Goal: Task Accomplishment & Management: Use online tool/utility

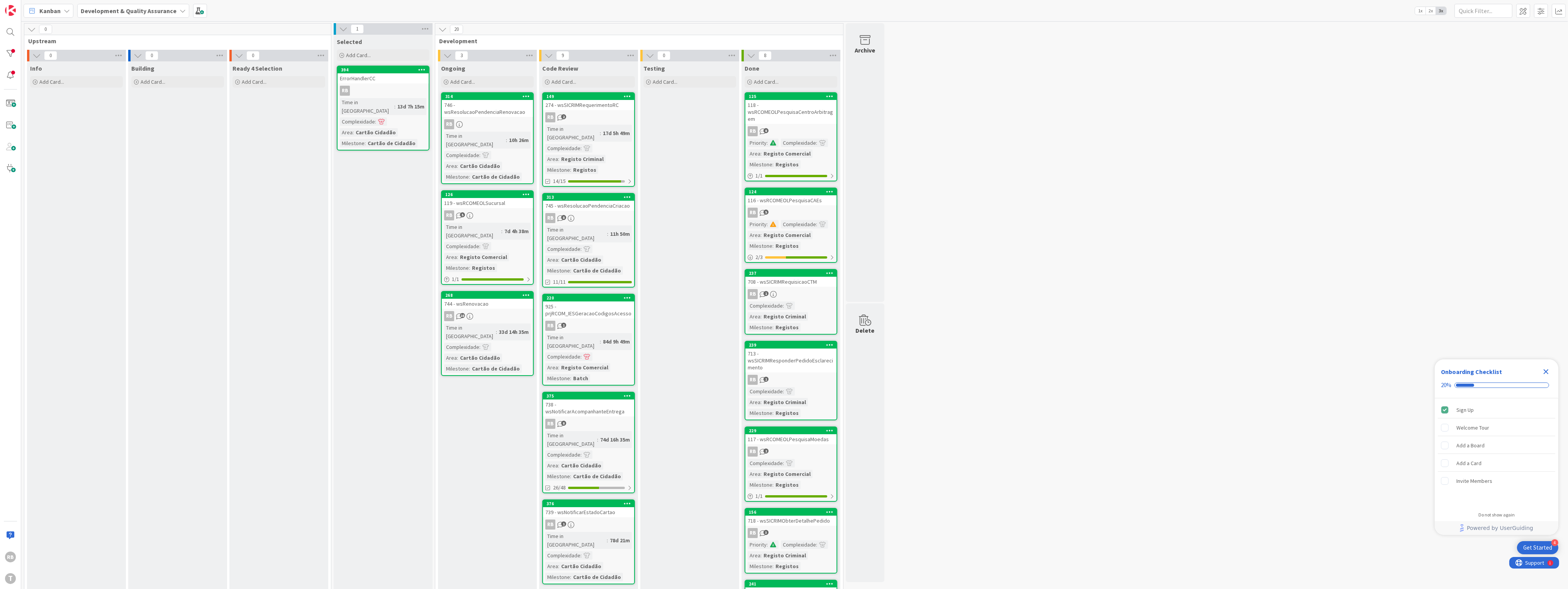
click at [506, 119] on div "RB" at bounding box center [488, 124] width 91 height 10
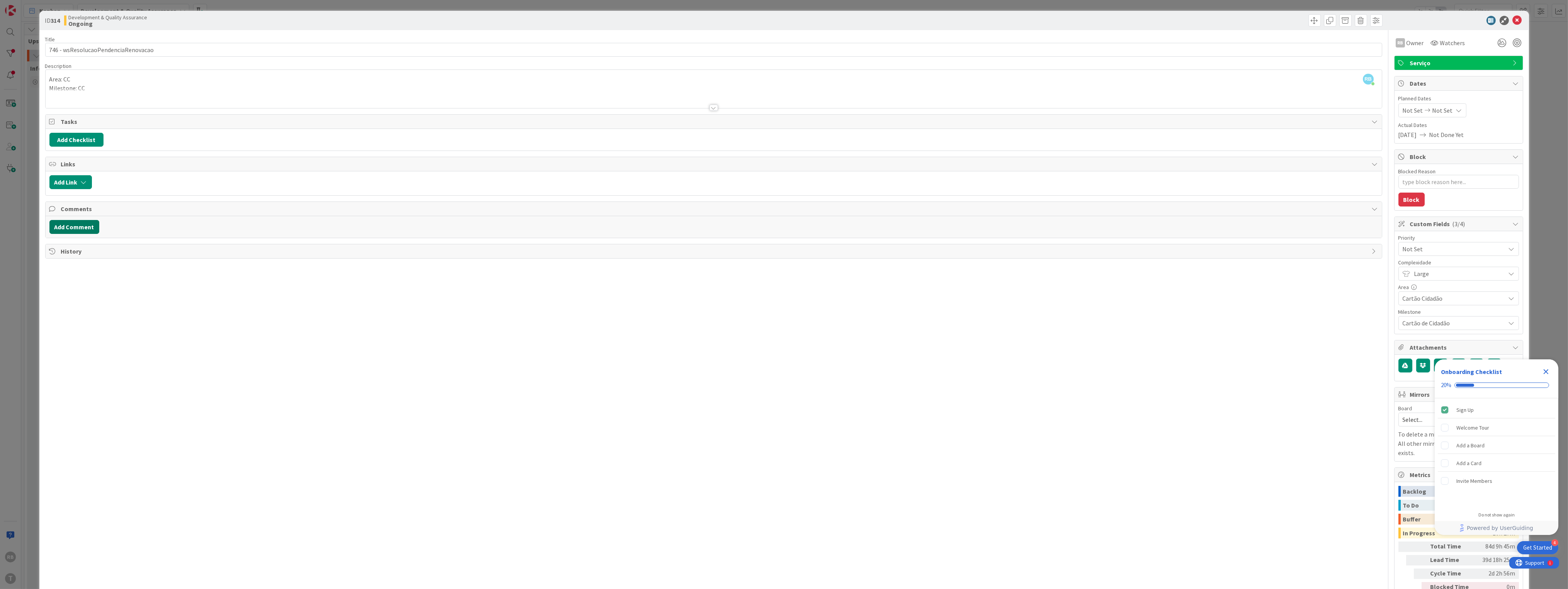
click at [78, 225] on button "Add Comment" at bounding box center [74, 227] width 50 height 14
click at [85, 257] on p at bounding box center [713, 252] width 1321 height 9
drag, startPoint x: 262, startPoint y: 256, endPoint x: 29, endPoint y: 251, distance: 233.1
click at [29, 251] on div "ID 314 Development & Quality Assurance Ongoing Title 35 / 128 746 - wsResolucao…" at bounding box center [784, 294] width 1568 height 589
click at [158, 236] on icon "button" at bounding box center [157, 235] width 7 height 7
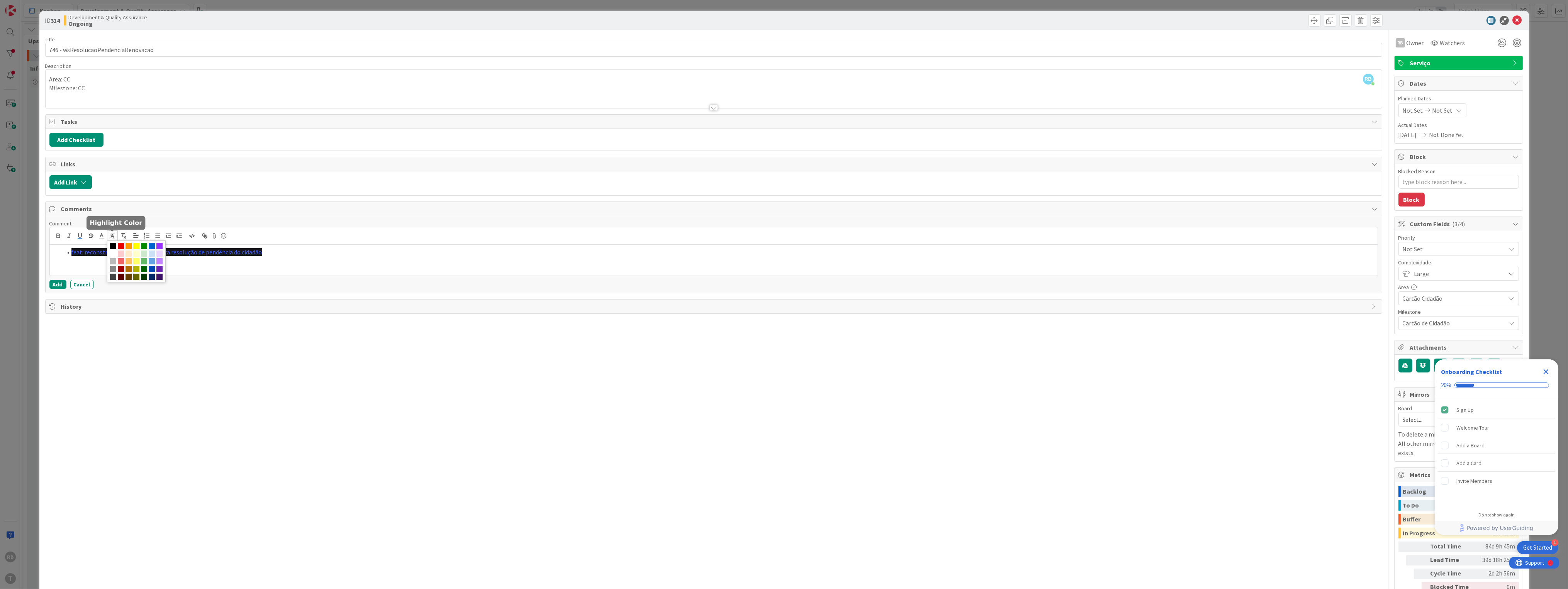
click at [110, 237] on icon at bounding box center [112, 235] width 7 height 7
click at [116, 254] on span at bounding box center [113, 254] width 6 height 6
click at [102, 235] on polyline at bounding box center [101, 235] width 2 height 3
click at [140, 247] on span at bounding box center [141, 246] width 6 height 6
click at [136, 338] on div "Title 35 / 128 746 - wsResolucaoPendenciaRenovacao Description RB [PERSON_NAME]…" at bounding box center [713, 321] width 1337 height 584
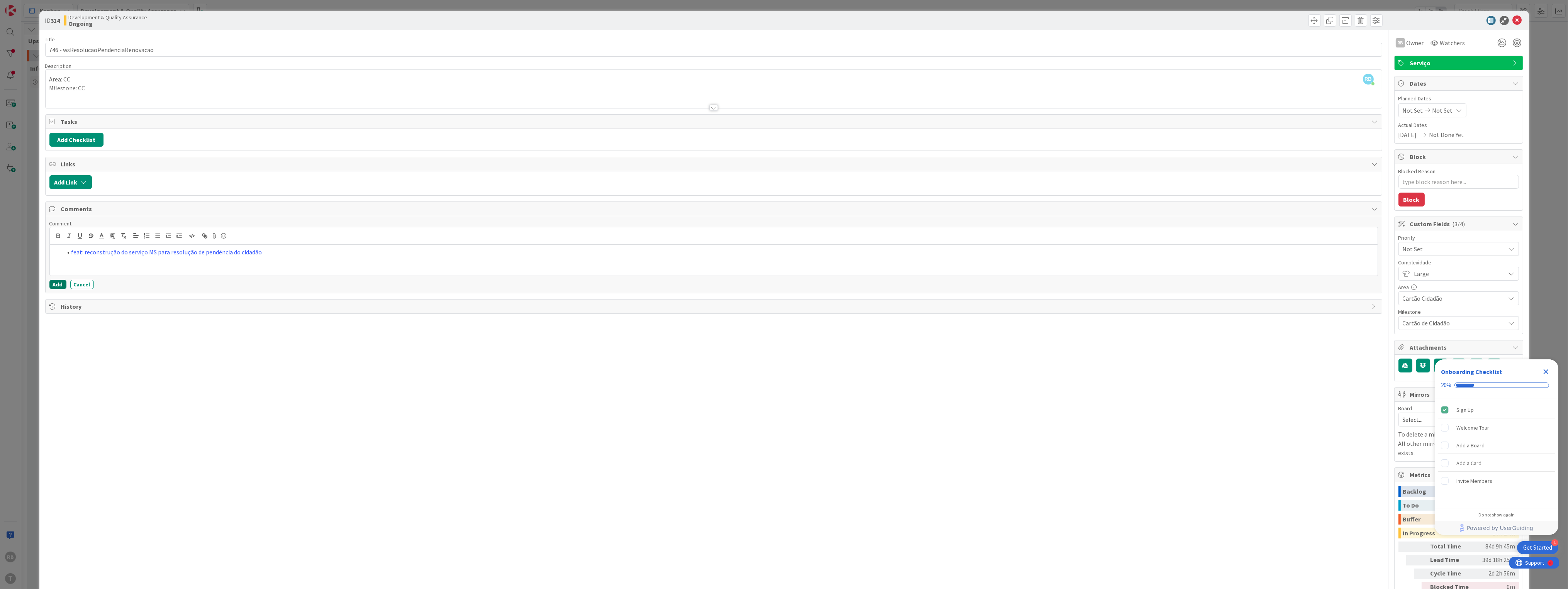
click at [55, 284] on button "Add" at bounding box center [58, 284] width 17 height 9
click at [1513, 21] on icon at bounding box center [1517, 20] width 9 height 9
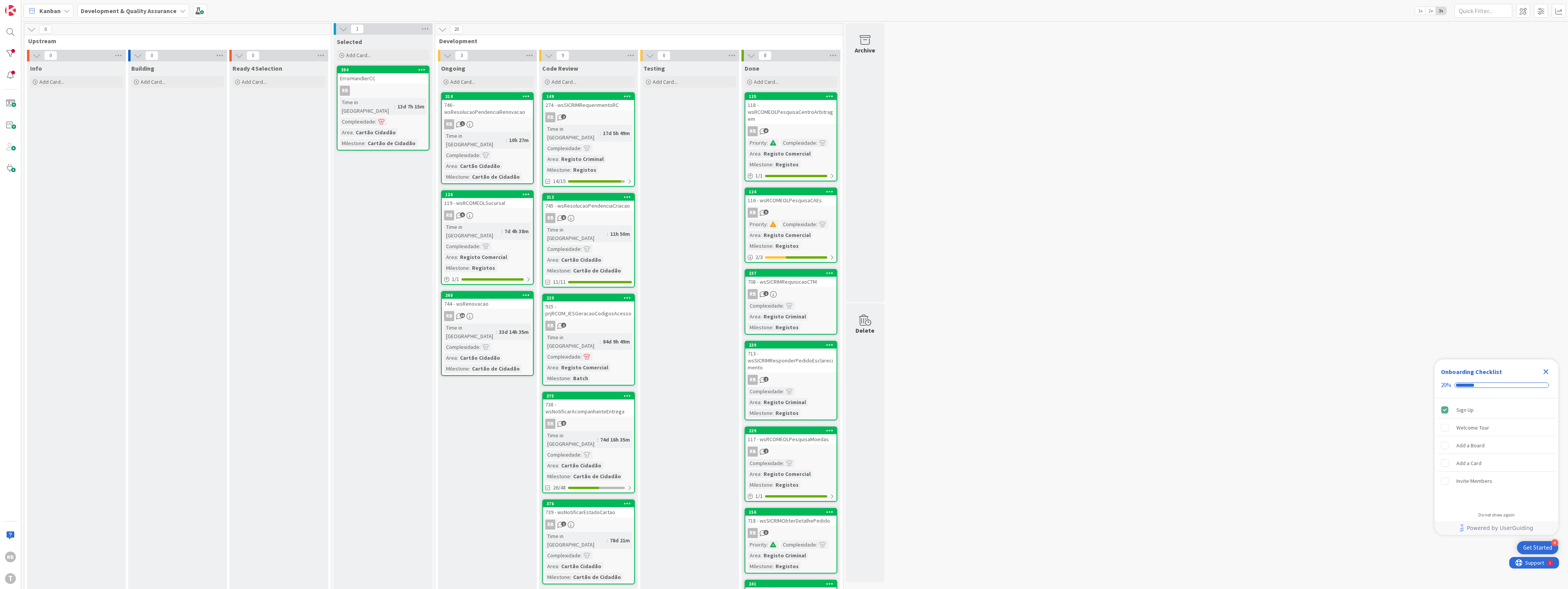
click at [496, 311] on div "RB 18" at bounding box center [488, 316] width 91 height 10
click at [494, 109] on div "746 - wsResolucaoPendenciaRenovacao" at bounding box center [488, 108] width 91 height 17
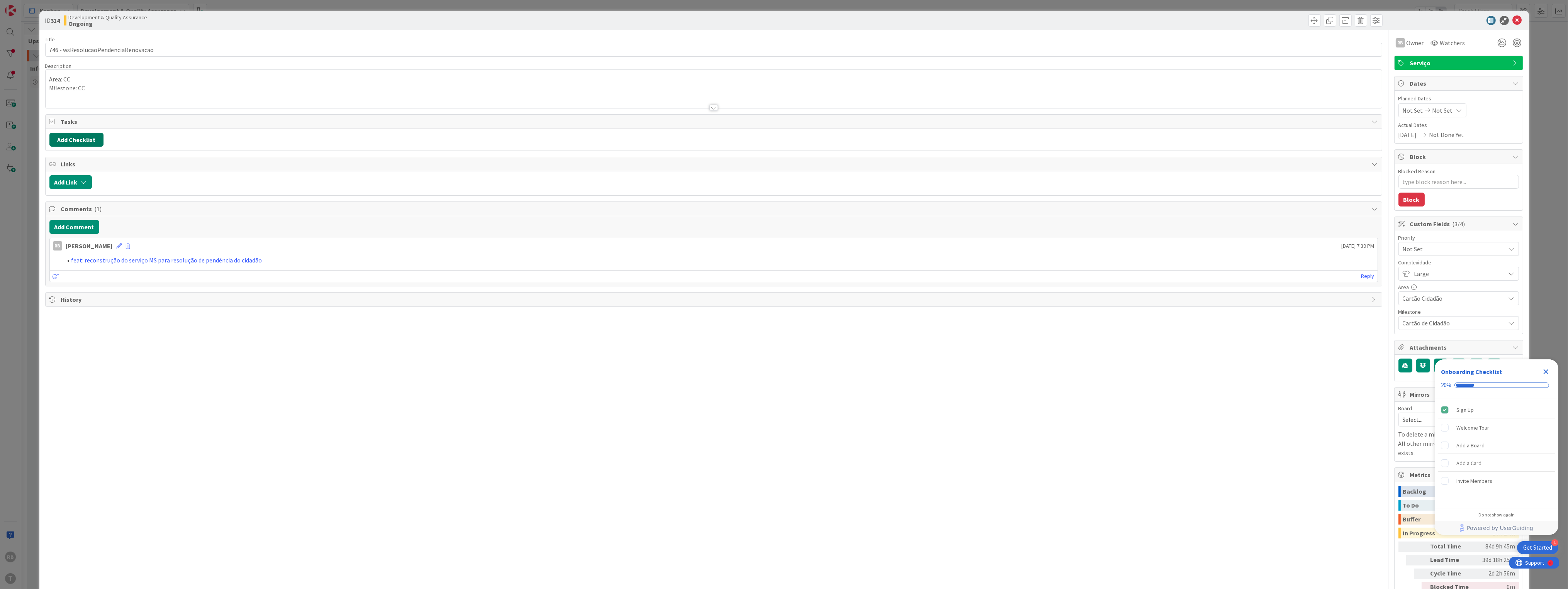
click at [79, 142] on button "Add Checklist" at bounding box center [76, 139] width 54 height 14
click at [70, 209] on link "Load template" at bounding box center [73, 209] width 40 height 8
click at [105, 177] on div "SUBTASK 01/10. Criação do MS pelo Template Legacy" at bounding box center [113, 176] width 127 height 23
click at [63, 193] on button "Add" at bounding box center [64, 195] width 21 height 14
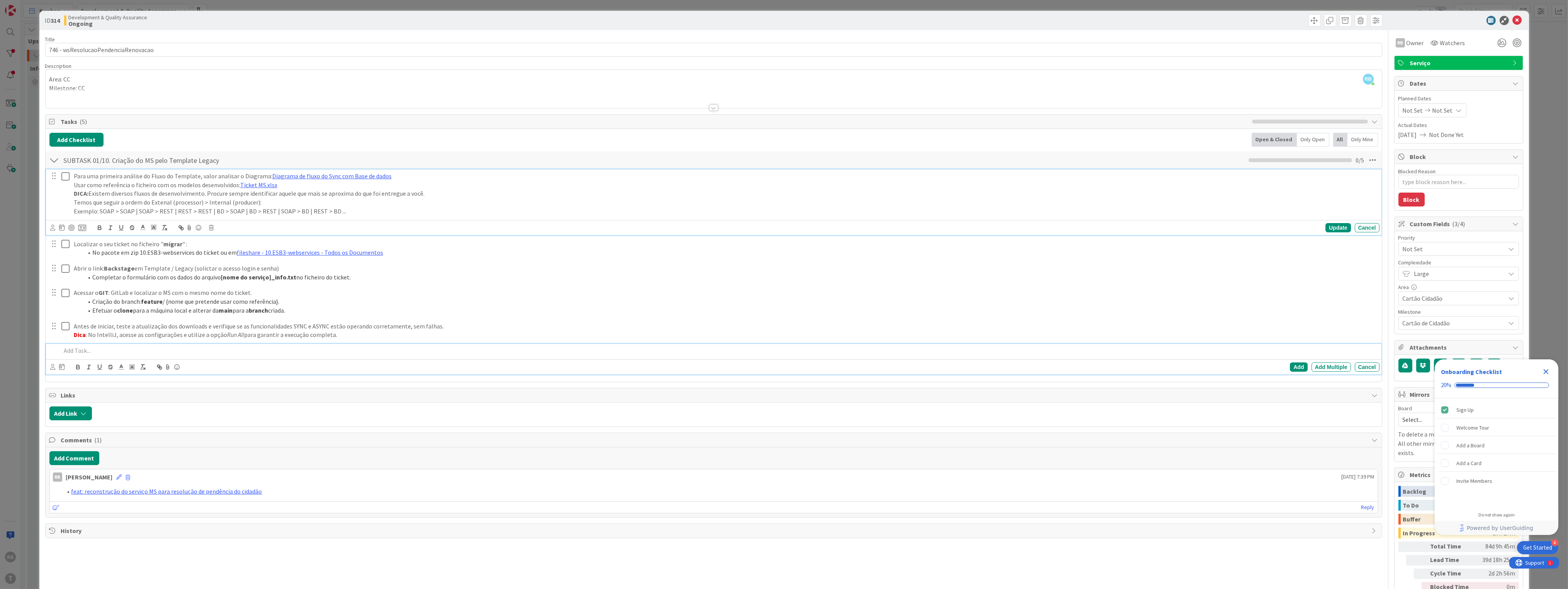
click at [65, 177] on icon at bounding box center [65, 176] width 8 height 9
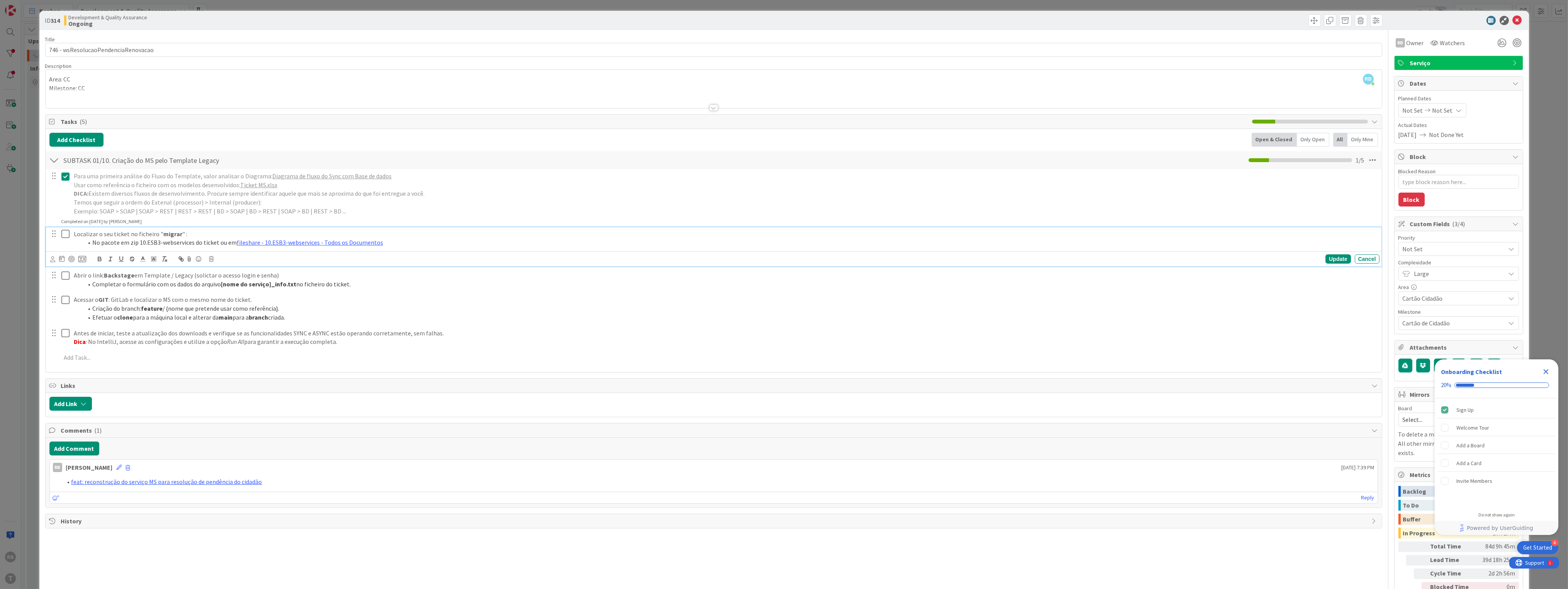
click at [63, 233] on icon at bounding box center [65, 234] width 8 height 9
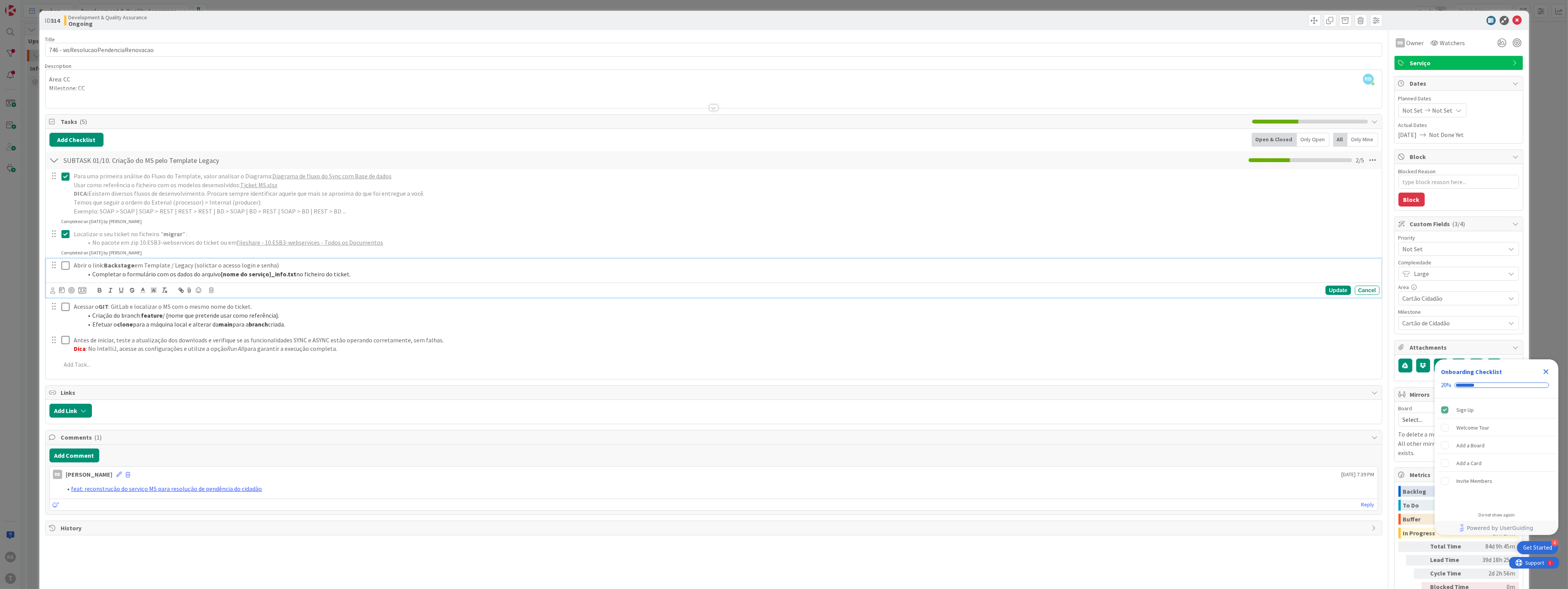
click at [64, 267] on icon at bounding box center [65, 265] width 8 height 9
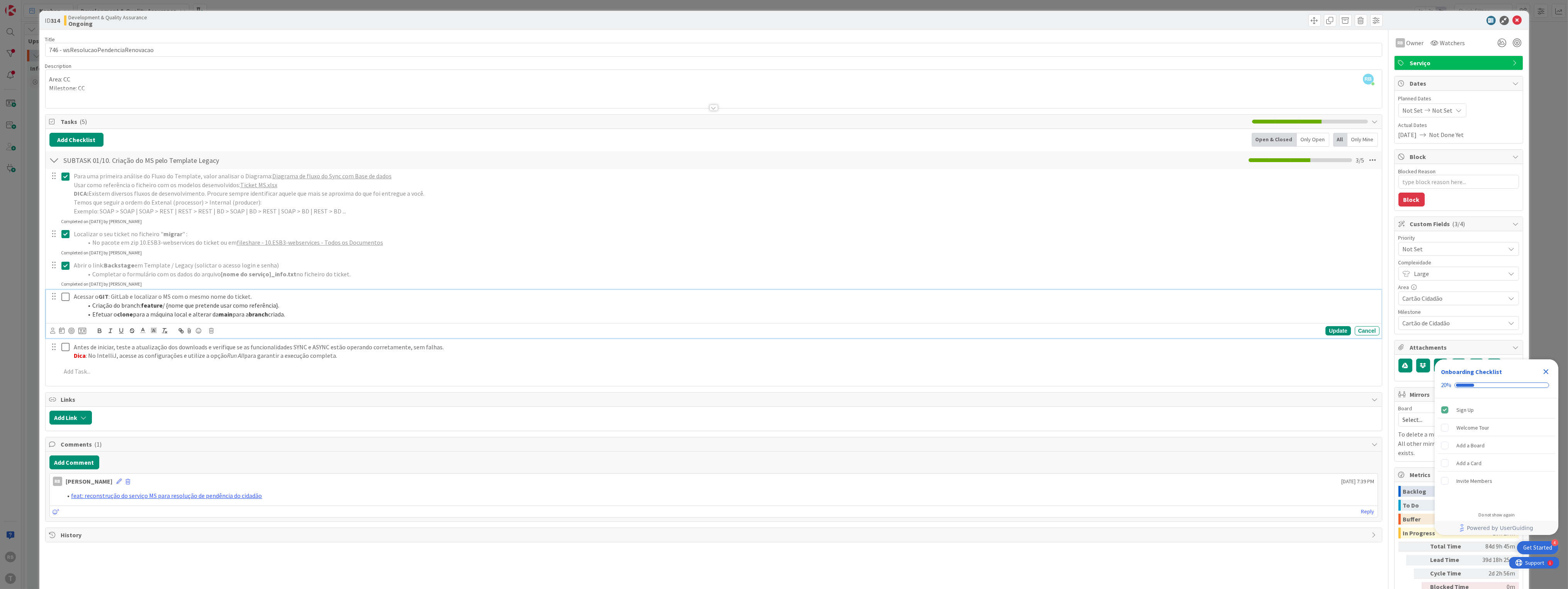
click at [63, 292] on icon at bounding box center [65, 296] width 8 height 9
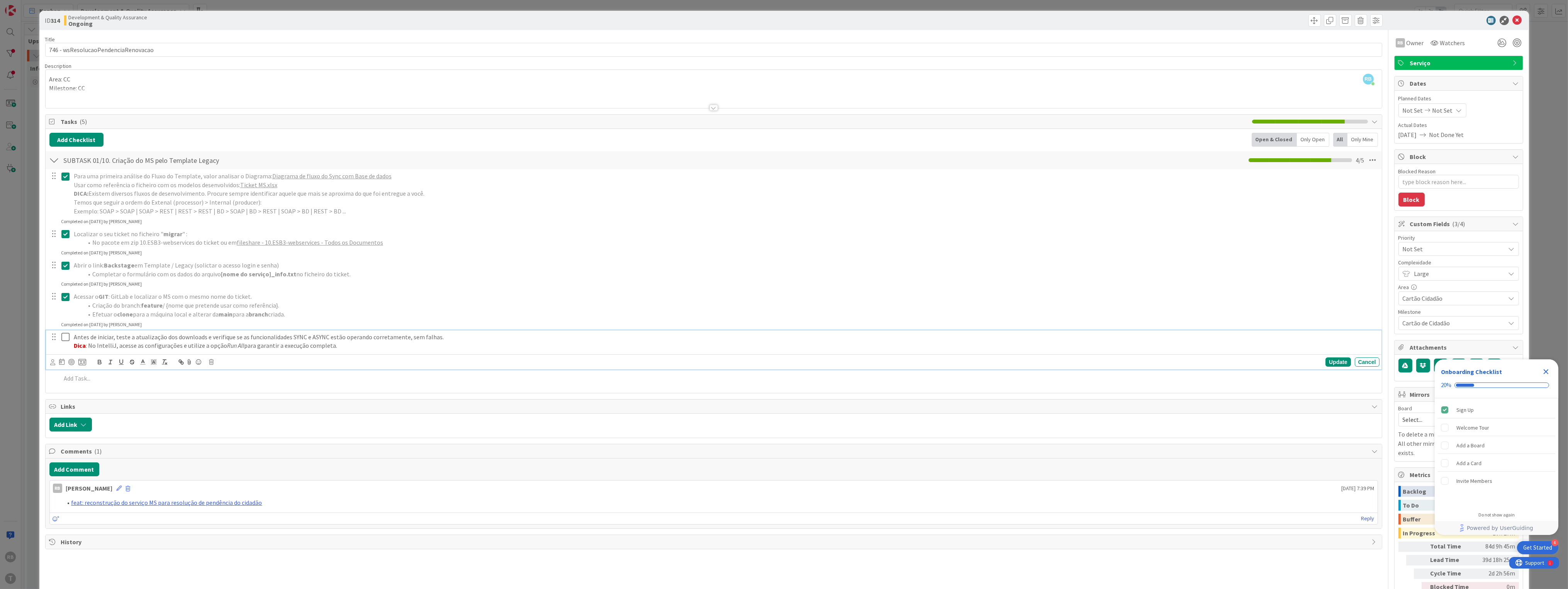
click at [66, 338] on icon at bounding box center [65, 336] width 8 height 9
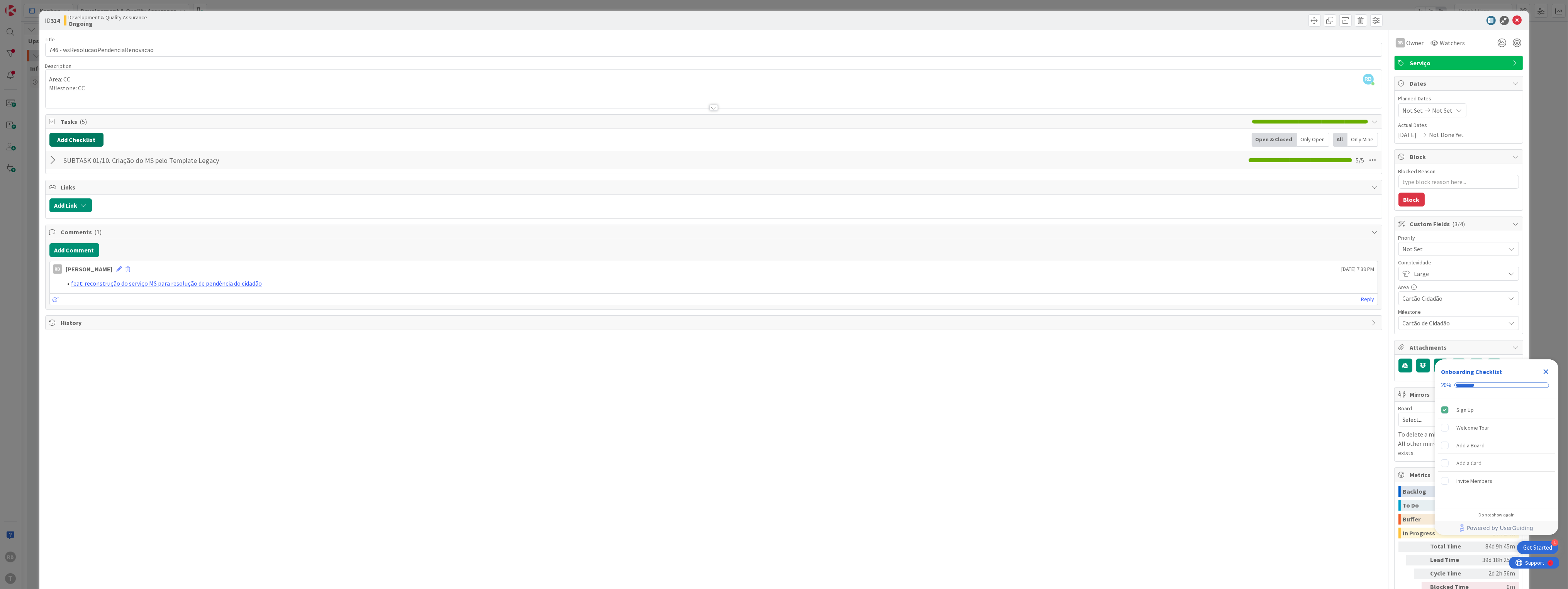
click at [87, 141] on button "Add Checklist" at bounding box center [76, 139] width 54 height 14
click at [74, 207] on link "Load template" at bounding box center [73, 209] width 40 height 8
click at [130, 198] on div "SUBTASK 02/10.A. SOAP: Criação dos Models" at bounding box center [113, 194] width 127 height 14
click at [66, 196] on button "Add" at bounding box center [64, 195] width 21 height 14
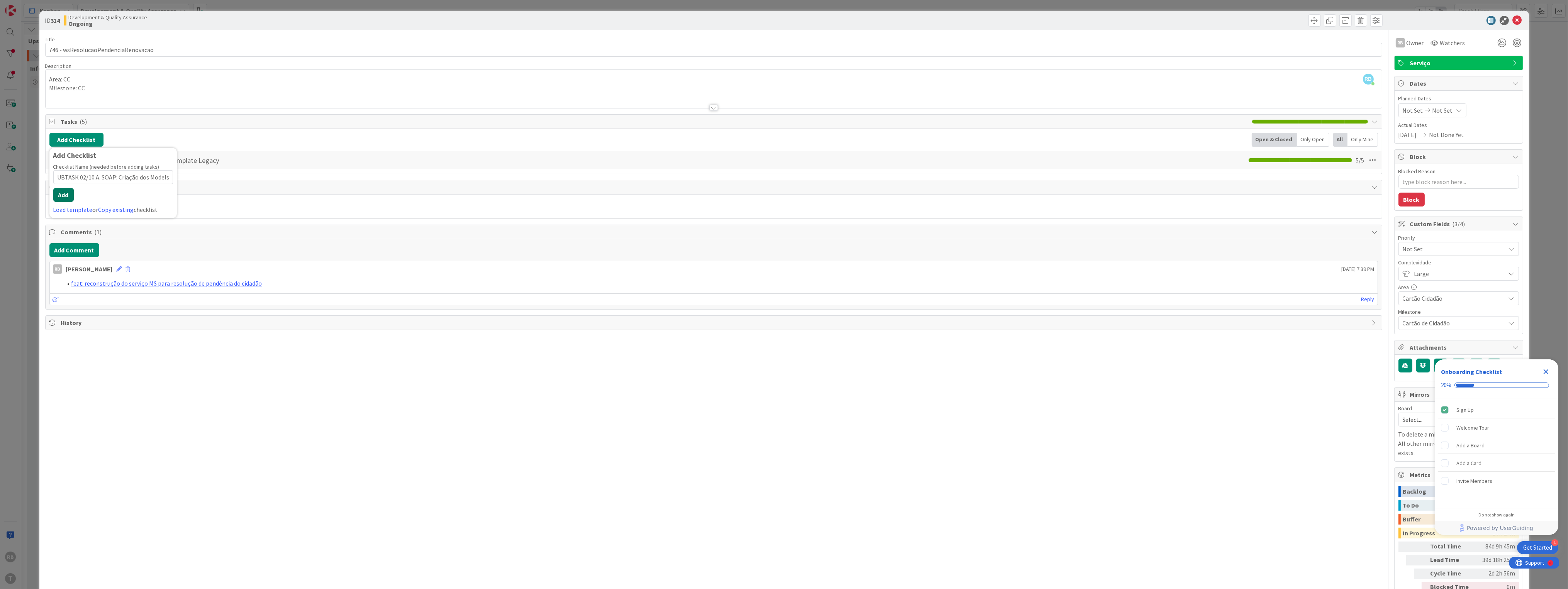
scroll to position [0, 0]
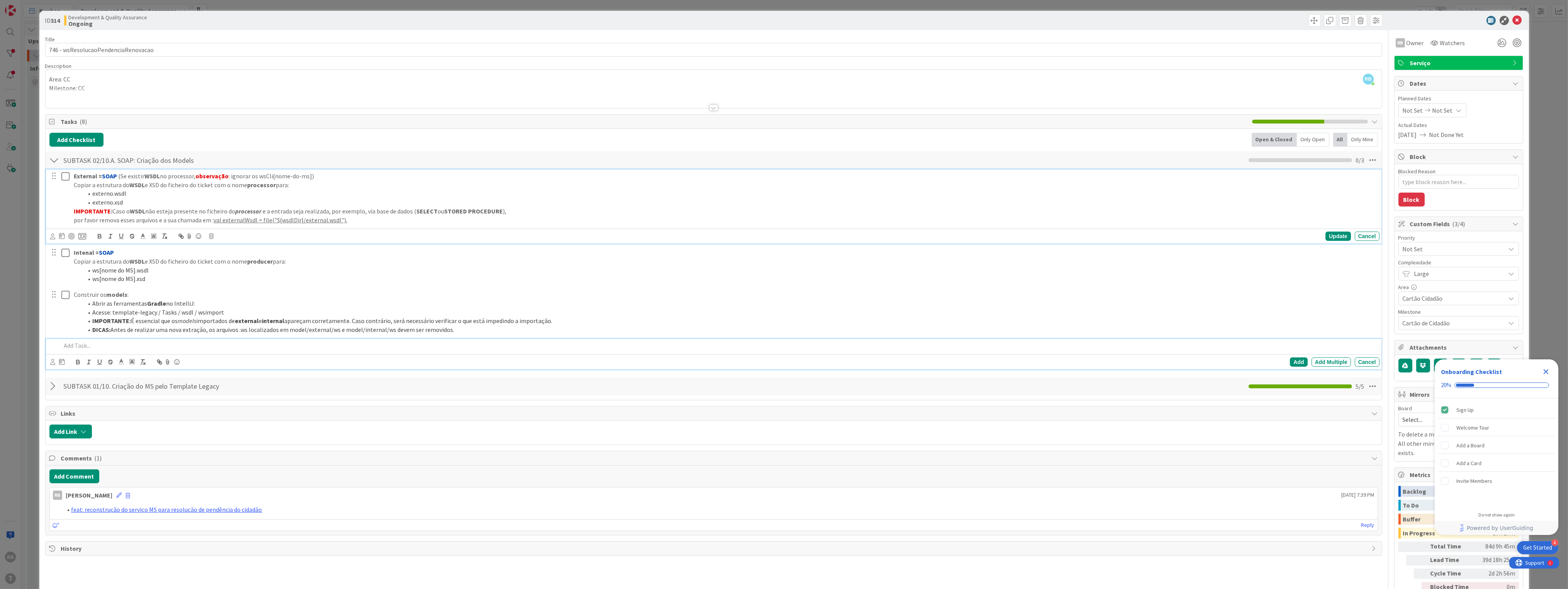
click at [62, 175] on icon at bounding box center [65, 176] width 8 height 9
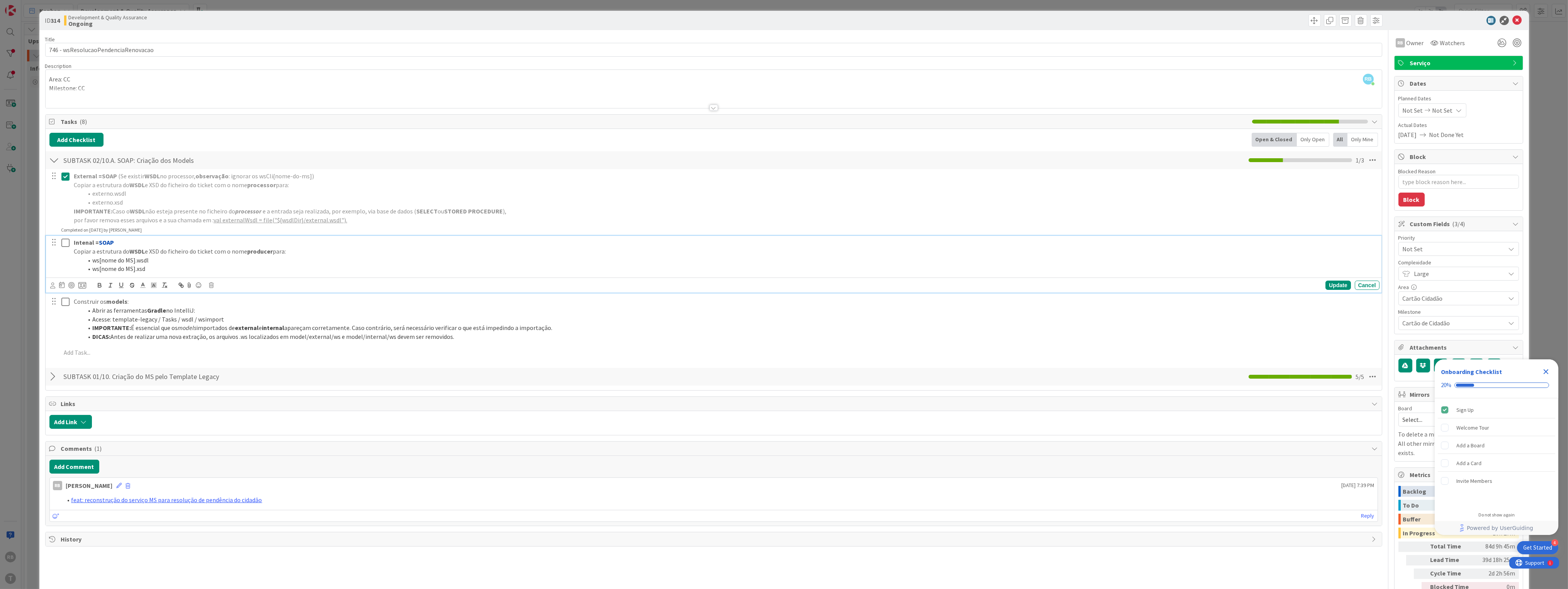
click at [66, 243] on icon at bounding box center [65, 242] width 8 height 9
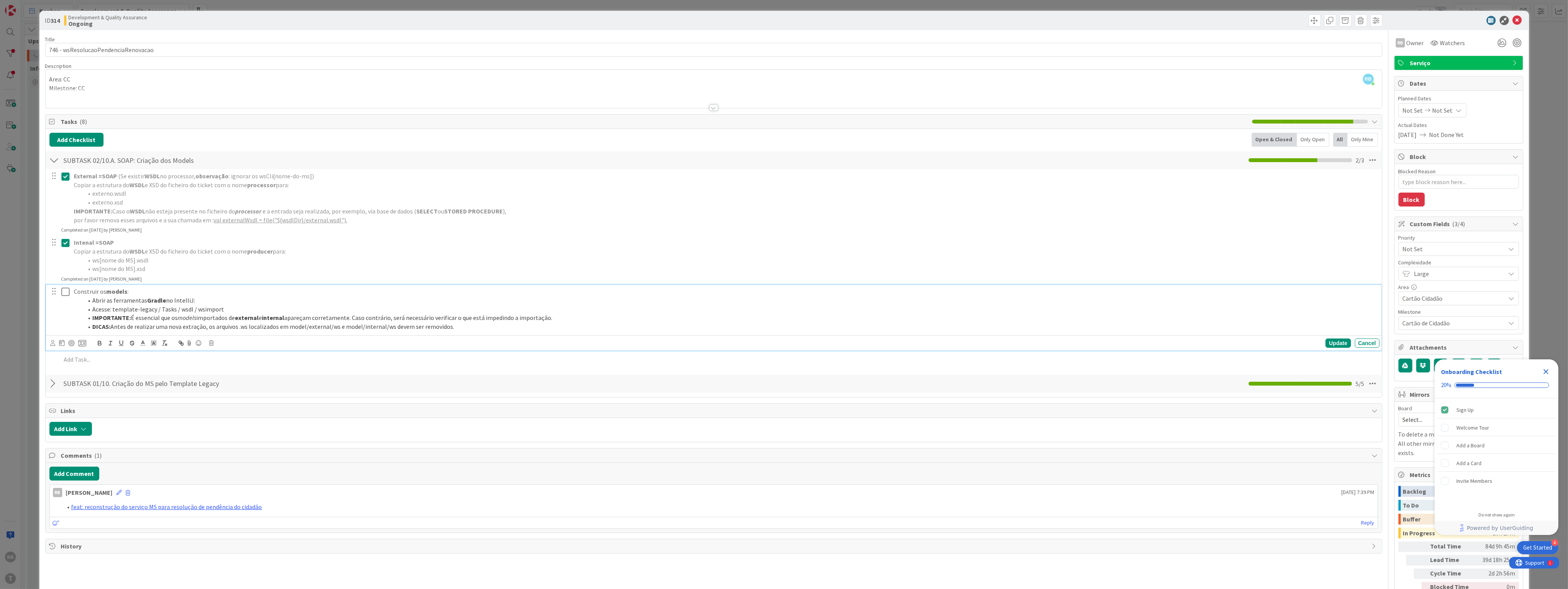
click at [65, 293] on icon at bounding box center [65, 291] width 8 height 9
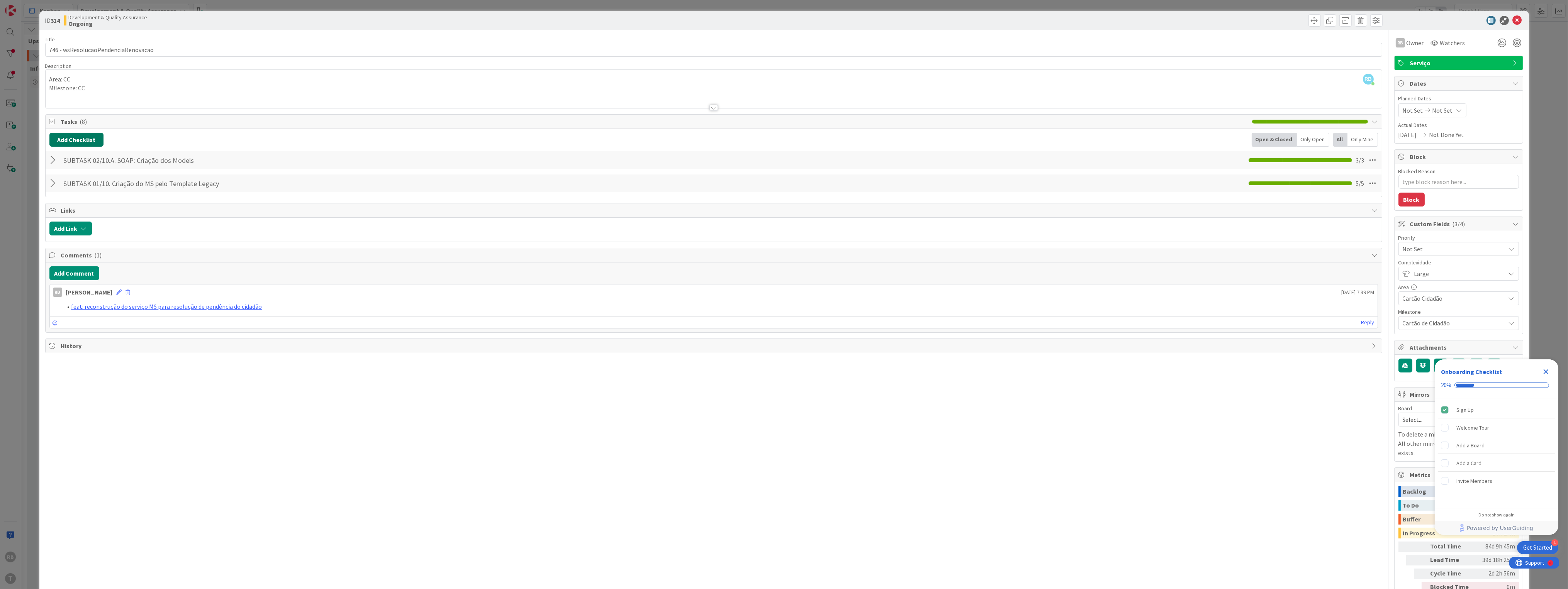
click at [74, 138] on button "Add Checklist" at bounding box center [76, 139] width 54 height 14
click at [65, 212] on link "Load template" at bounding box center [73, 209] width 40 height 8
click at [121, 210] on div "SUBTASK 03/10.A. External SOAP: Remover código" at bounding box center [113, 198] width 127 height 23
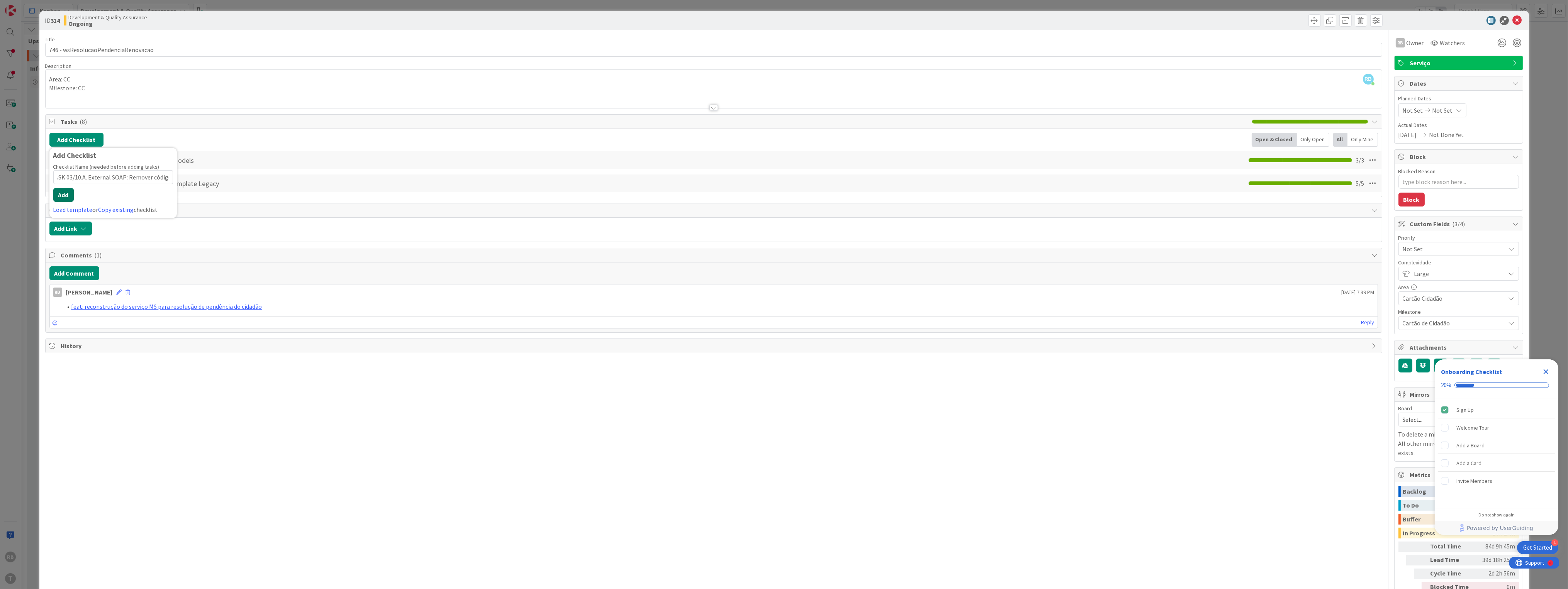
click at [60, 193] on button "Add" at bounding box center [64, 195] width 21 height 14
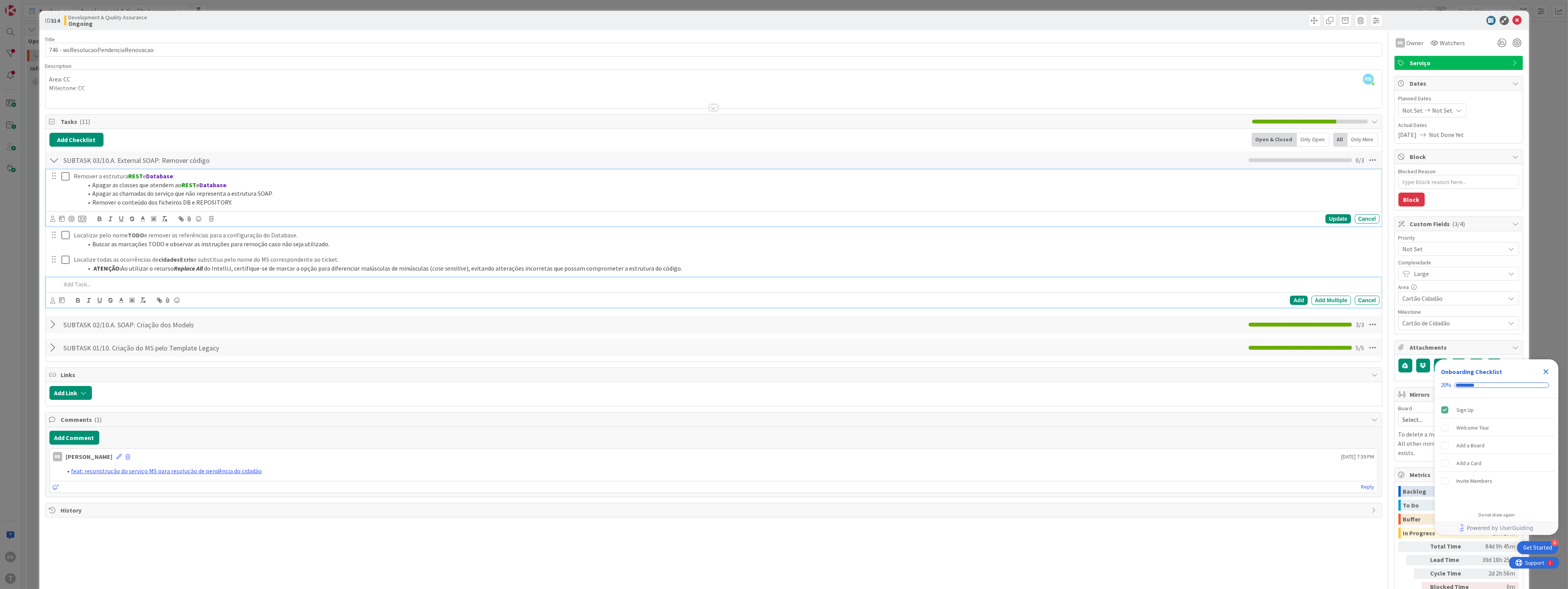
click at [65, 174] on icon at bounding box center [65, 176] width 8 height 9
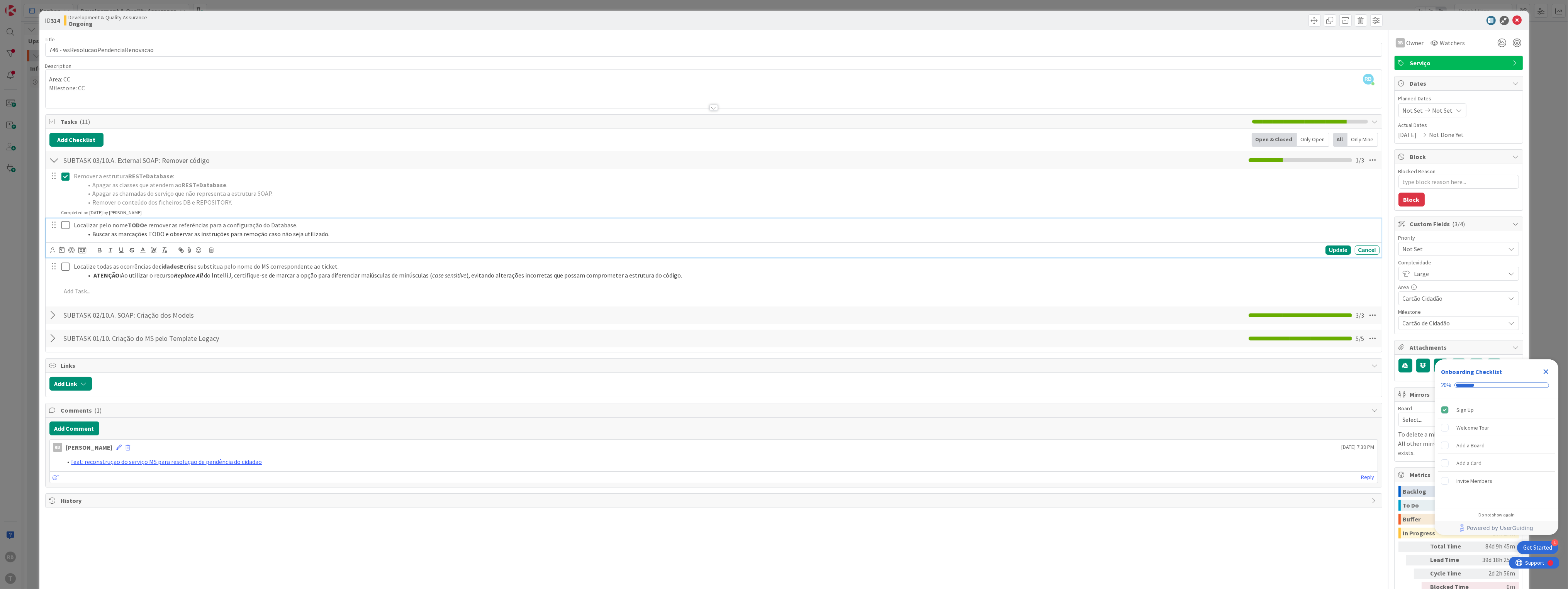
click at [65, 223] on icon at bounding box center [65, 225] width 8 height 9
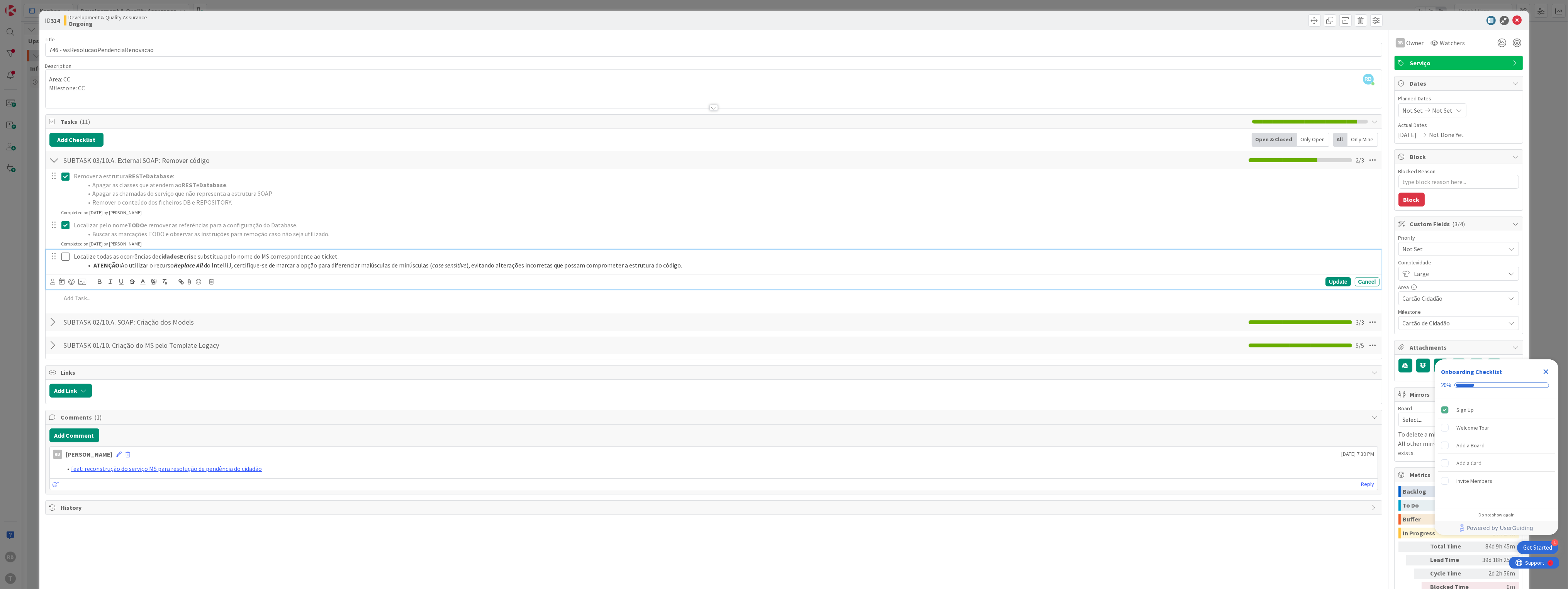
click at [66, 255] on icon at bounding box center [65, 256] width 8 height 9
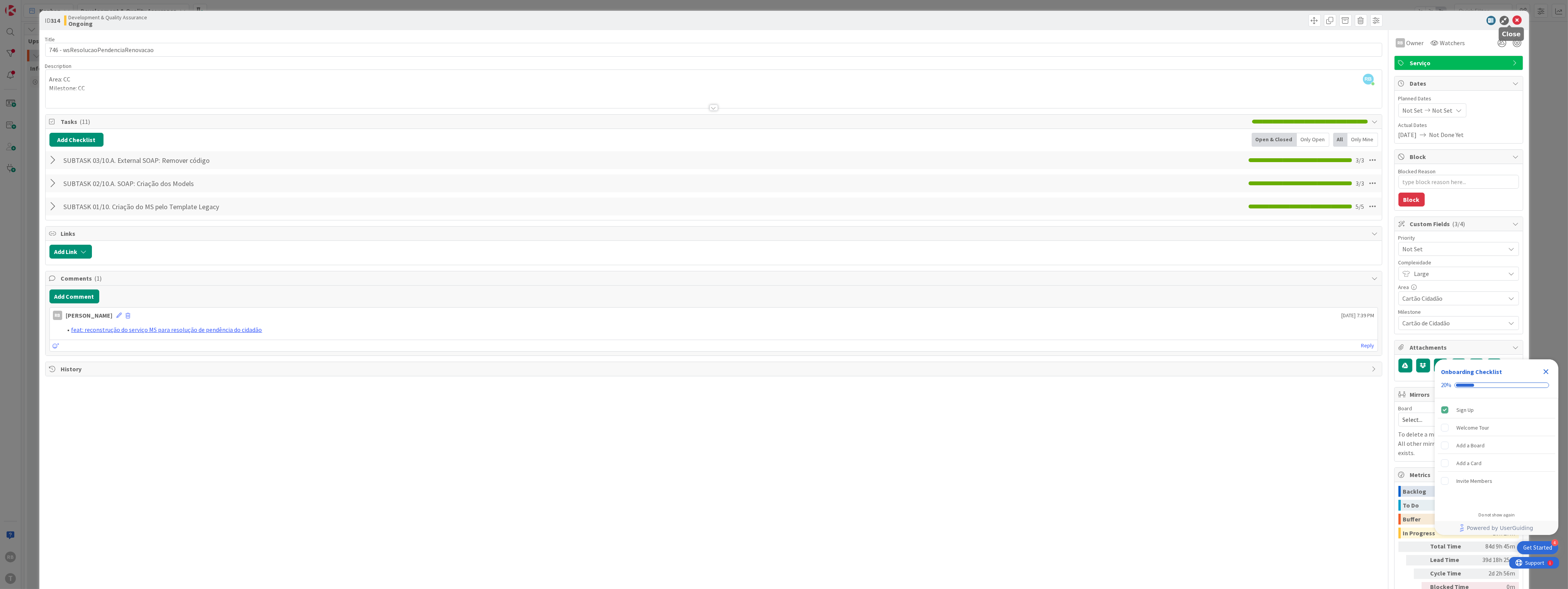
click at [1513, 19] on icon at bounding box center [1517, 20] width 9 height 9
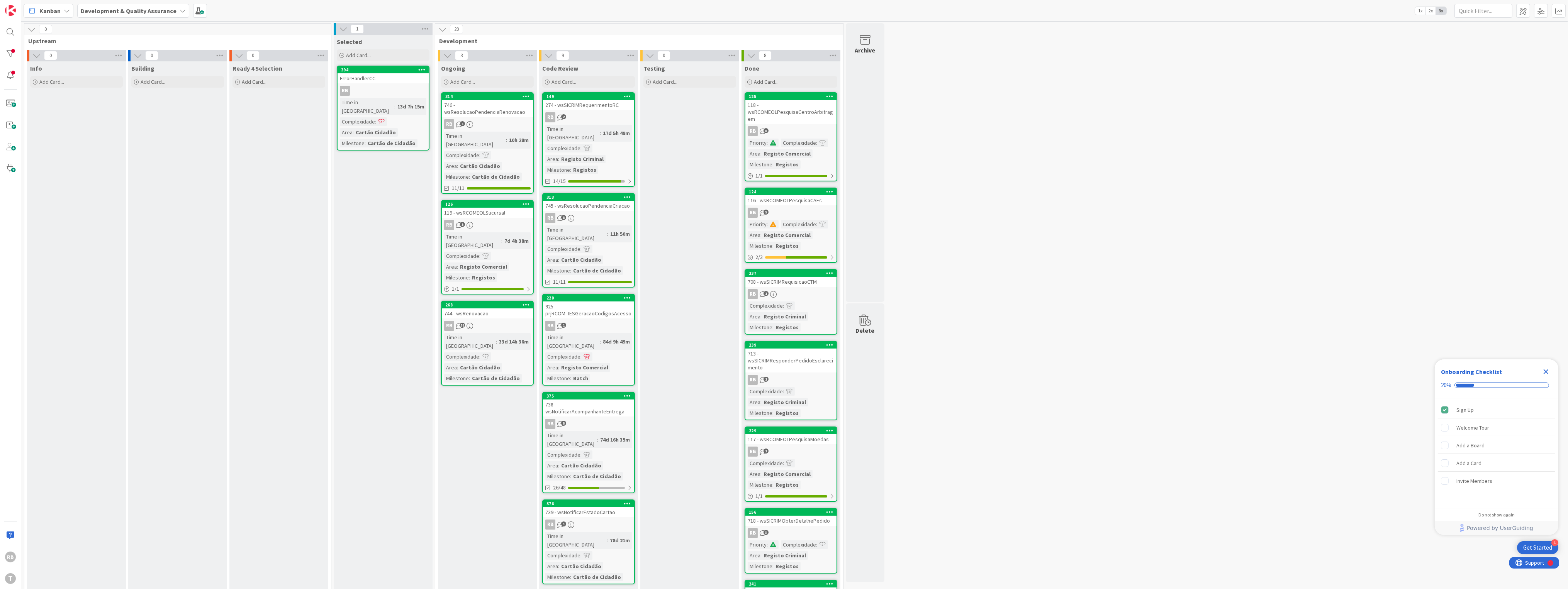
click at [502, 237] on div "7d 4h 38m" at bounding box center [516, 241] width 28 height 9
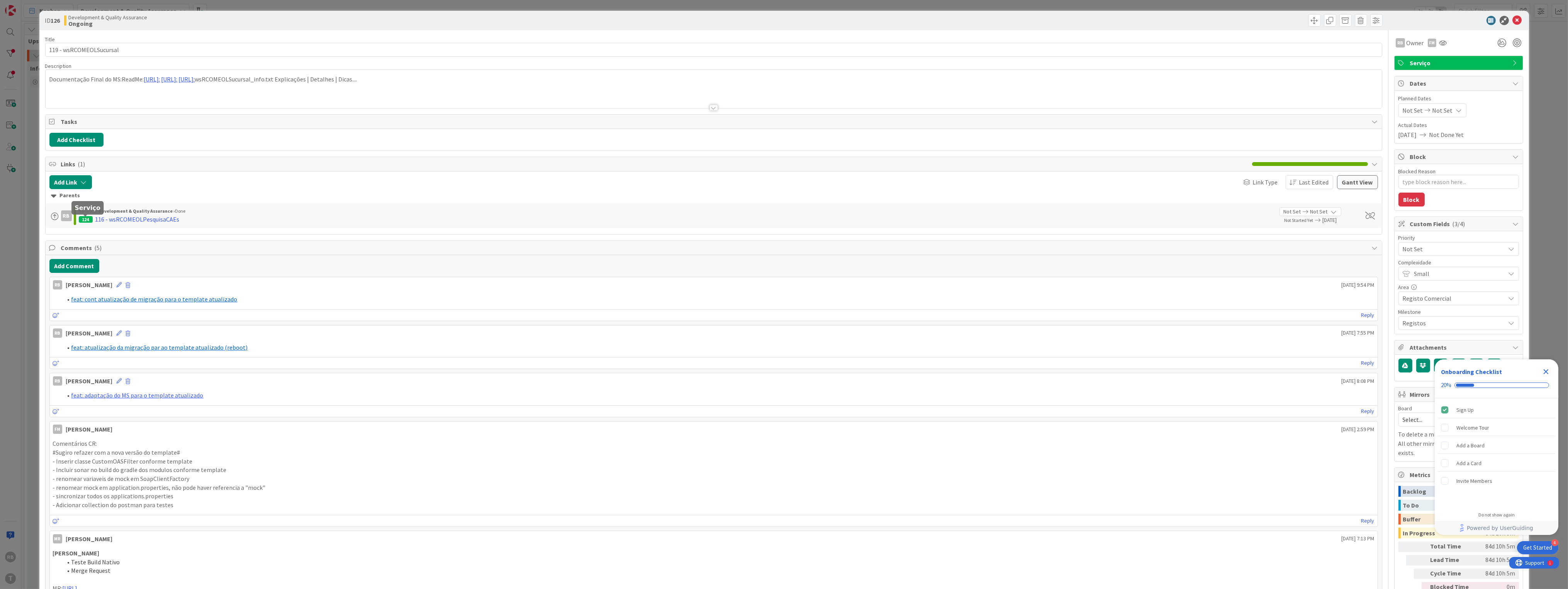
type textarea "x"
click at [69, 270] on button "Add Comment" at bounding box center [74, 266] width 50 height 14
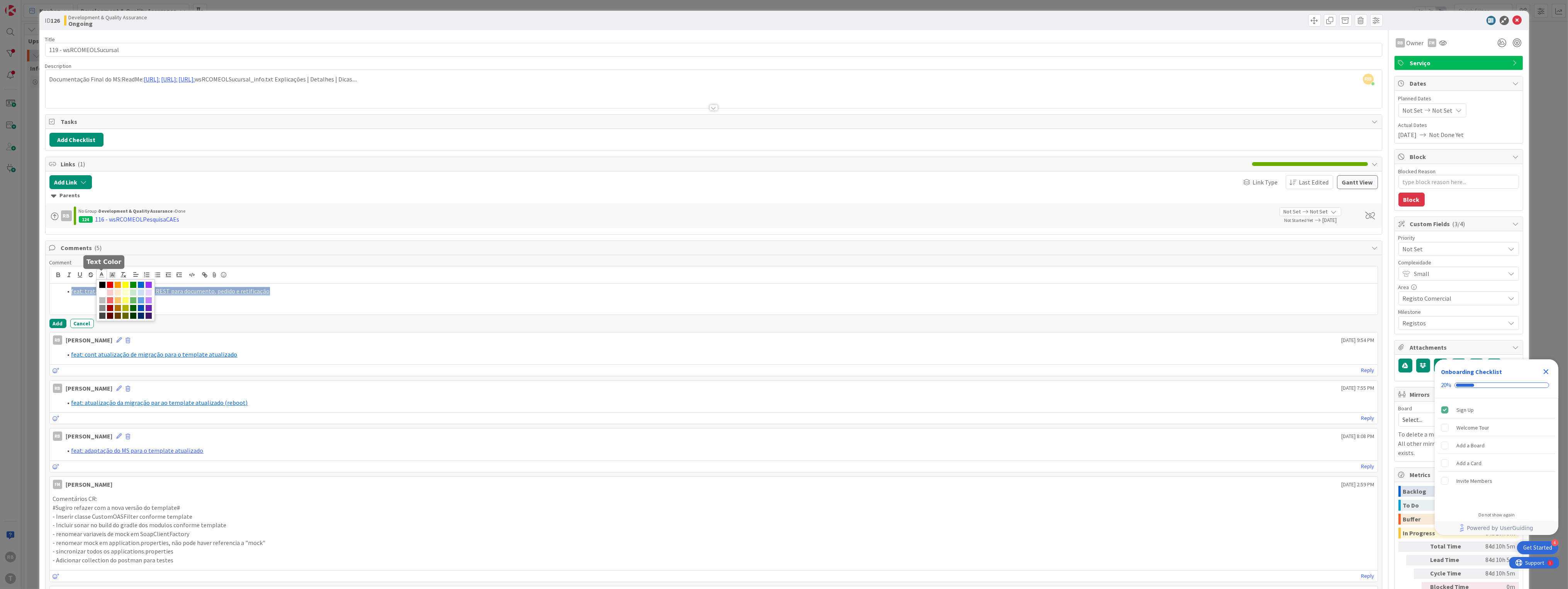
click at [102, 275] on polyline at bounding box center [101, 274] width 2 height 3
click at [105, 293] on span at bounding box center [102, 293] width 6 height 6
click at [110, 275] on icon at bounding box center [112, 274] width 7 height 7
click at [116, 292] on span at bounding box center [113, 293] width 6 height 6
click at [102, 272] on icon at bounding box center [101, 274] width 7 height 7
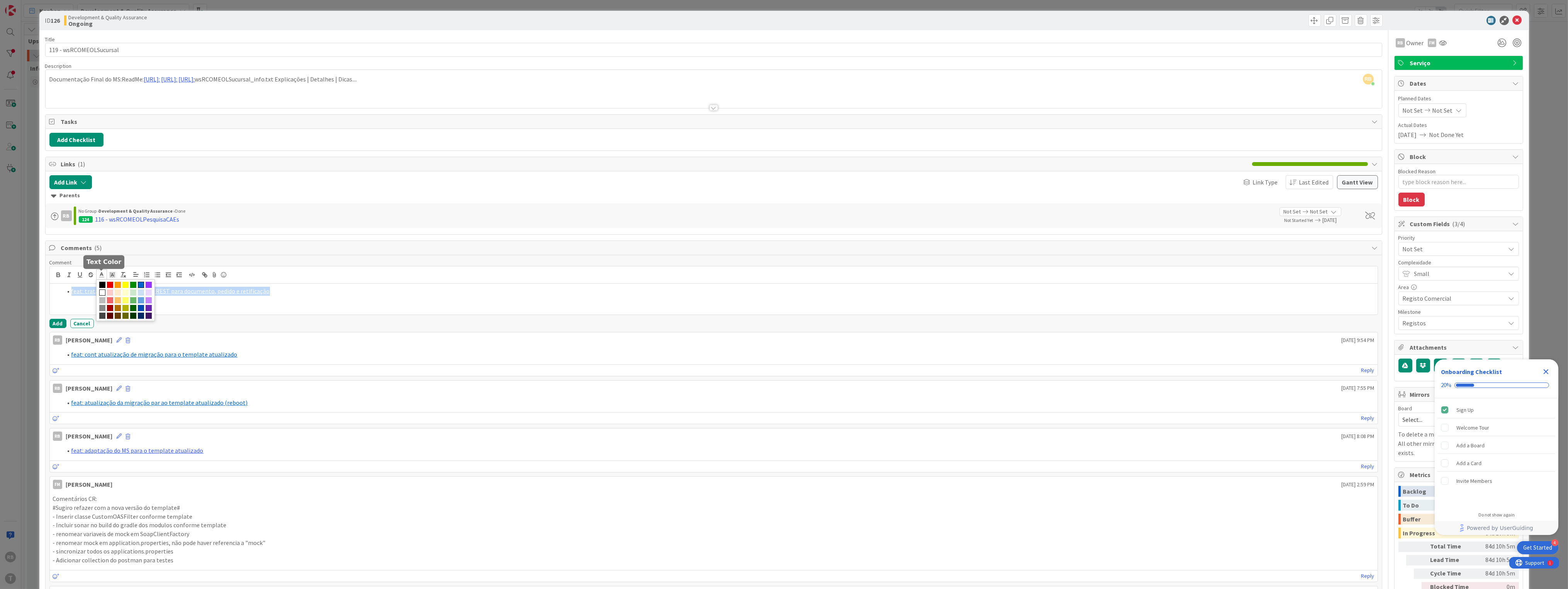
click at [141, 285] on span at bounding box center [141, 285] width 6 height 6
click at [292, 294] on li "feat: tratamento das chamadas REST para documento, pedido e retificação" at bounding box center [718, 291] width 1312 height 9
click at [54, 322] on button "Add" at bounding box center [58, 323] width 17 height 9
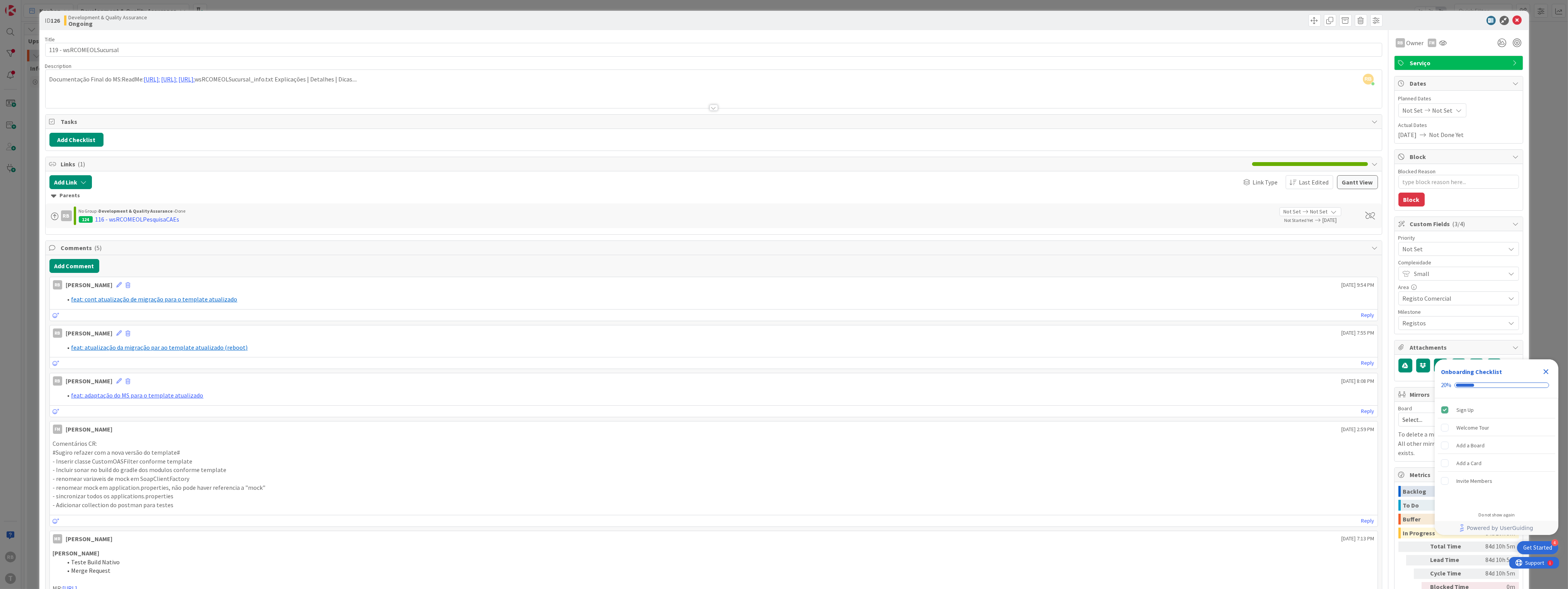
type textarea "x"
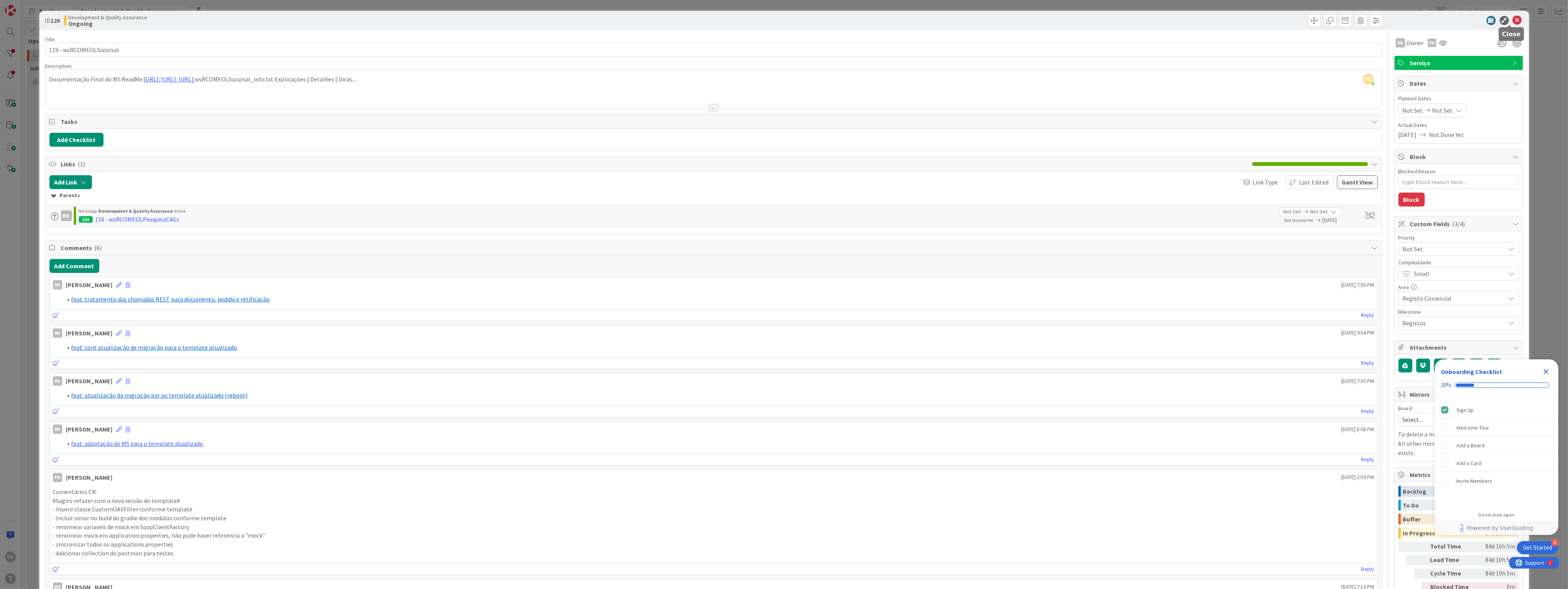
drag, startPoint x: 1510, startPoint y: 19, endPoint x: 1505, endPoint y: 23, distance: 6.4
click at [1513, 19] on icon at bounding box center [1517, 20] width 9 height 9
